Goal: Information Seeking & Learning: Learn about a topic

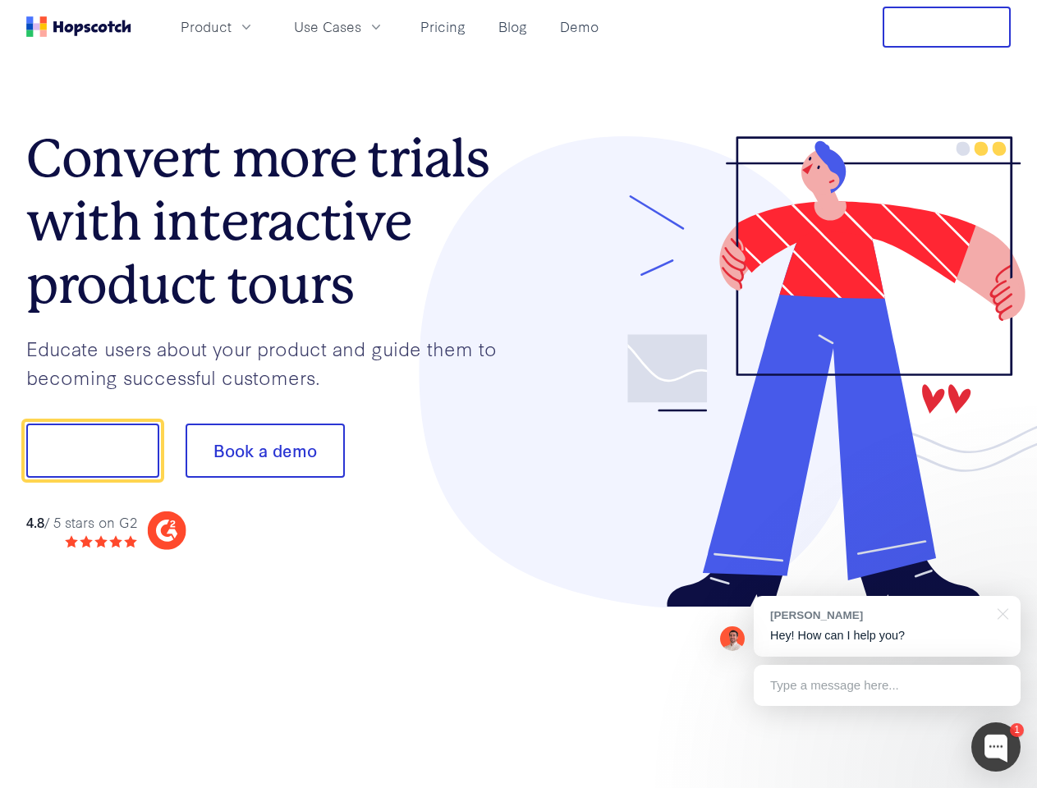
click at [519, 394] on div at bounding box center [765, 372] width 492 height 472
click at [231, 26] on span "Product" at bounding box center [206, 26] width 51 height 21
click at [361, 26] on span "Use Cases" at bounding box center [327, 26] width 67 height 21
click at [946, 27] on button "Free Trial" at bounding box center [946, 27] width 128 height 41
click at [92, 451] on button "Show me!" at bounding box center [92, 451] width 133 height 54
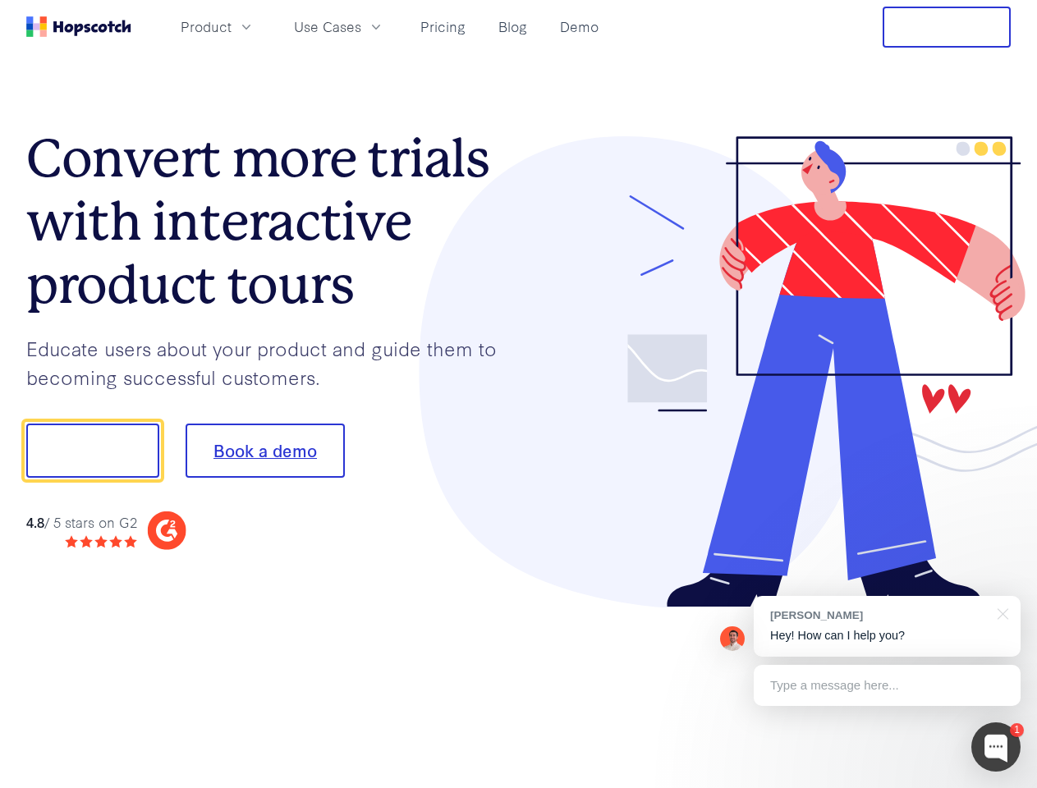
click at [264, 451] on button "Book a demo" at bounding box center [264, 451] width 159 height 54
click at [996, 747] on div at bounding box center [995, 746] width 49 height 49
click at [886, 626] on div "[PERSON_NAME] Hey! How can I help you?" at bounding box center [886, 626] width 267 height 61
click at [1000, 612] on div at bounding box center [866, 448] width 308 height 547
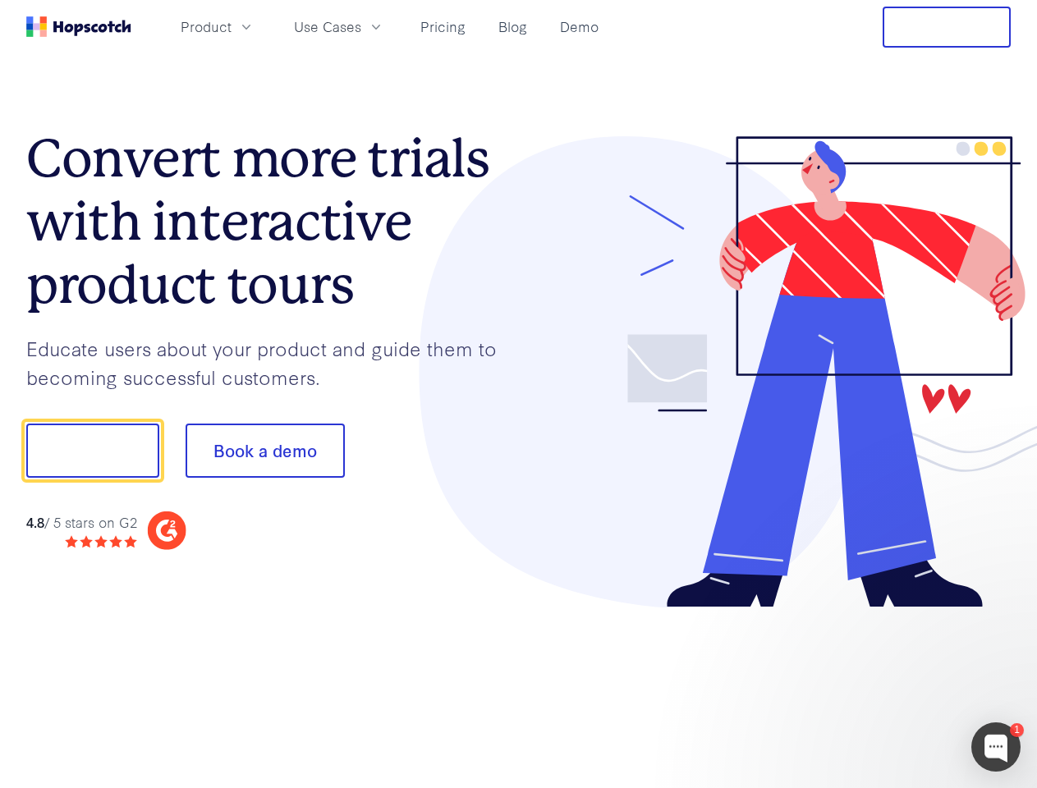
click at [886, 685] on div at bounding box center [866, 448] width 308 height 547
